Goal: Navigation & Orientation: Find specific page/section

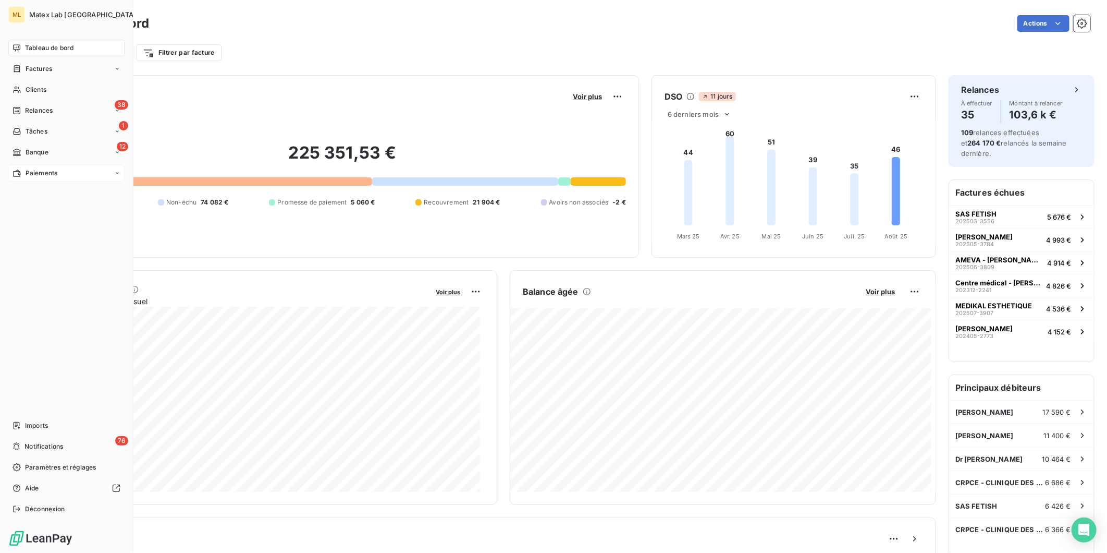
click at [53, 172] on span "Paiements" at bounding box center [42, 172] width 32 height 9
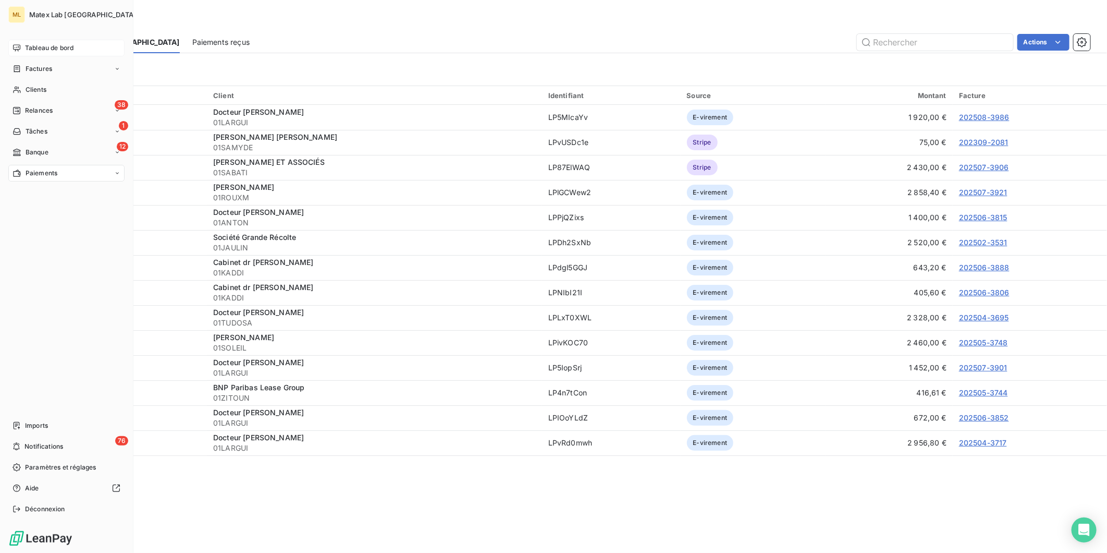
click at [44, 46] on span "Tableau de bord" at bounding box center [49, 47] width 48 height 9
